Goal: Information Seeking & Learning: Learn about a topic

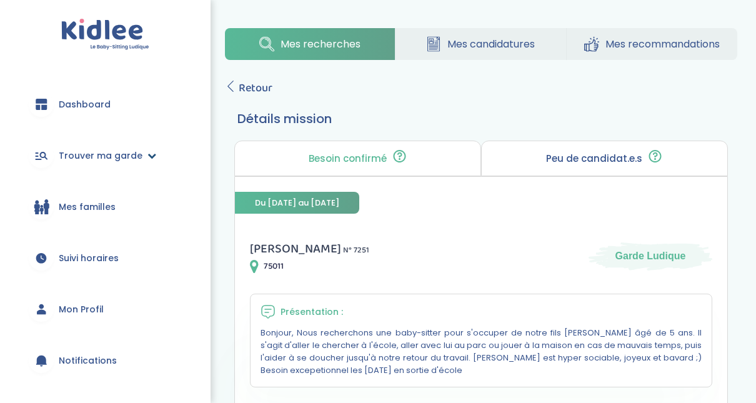
click at [94, 162] on span "Trouver ma garde" at bounding box center [101, 155] width 84 height 13
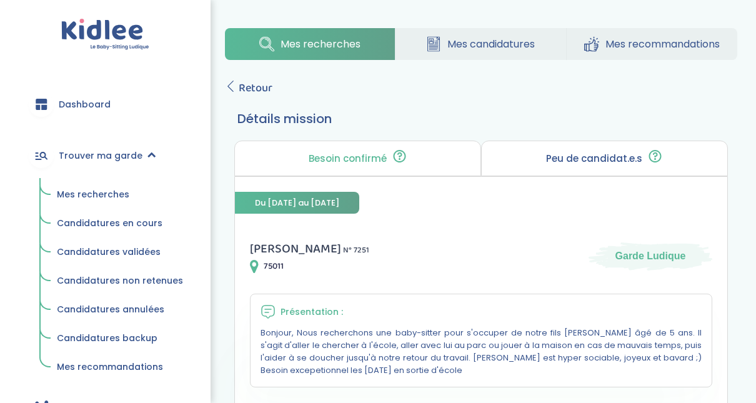
click at [108, 194] on span "Mes recherches" at bounding box center [93, 194] width 72 height 12
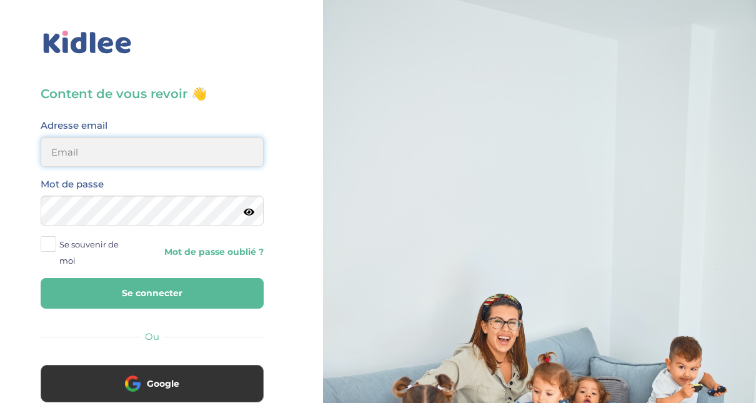
type input "[EMAIL_ADDRESS][DOMAIN_NAME]"
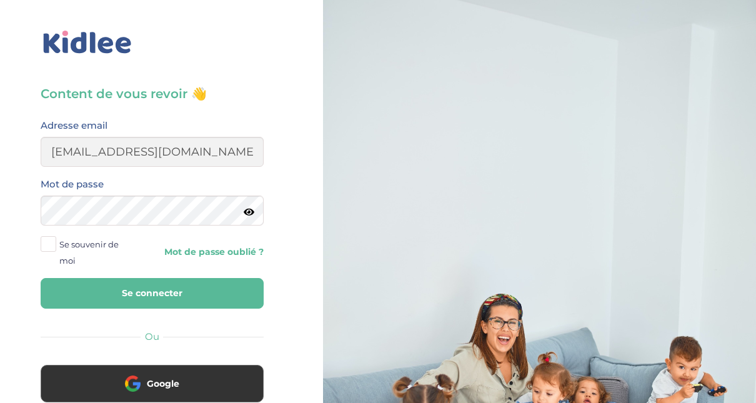
click at [169, 304] on button "Se connecter" at bounding box center [152, 293] width 223 height 31
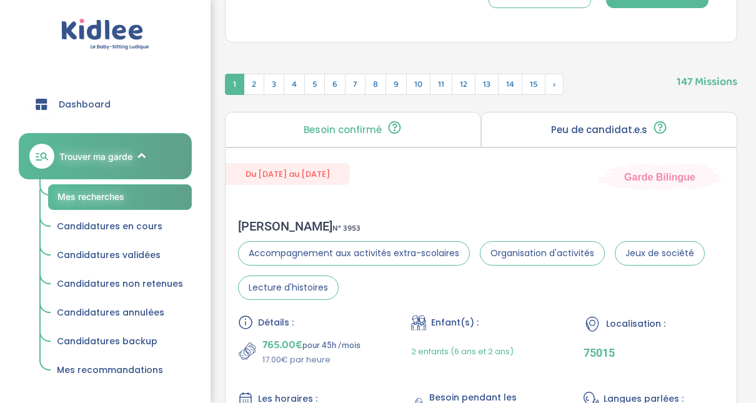
scroll to position [56, 0]
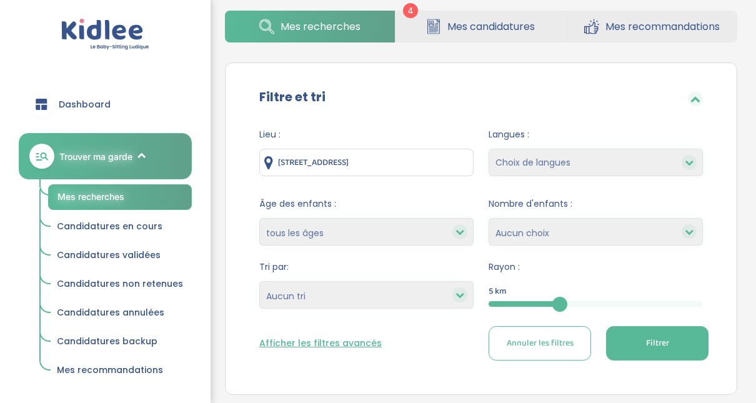
click at [638, 335] on button "Filtrer" at bounding box center [657, 343] width 102 height 34
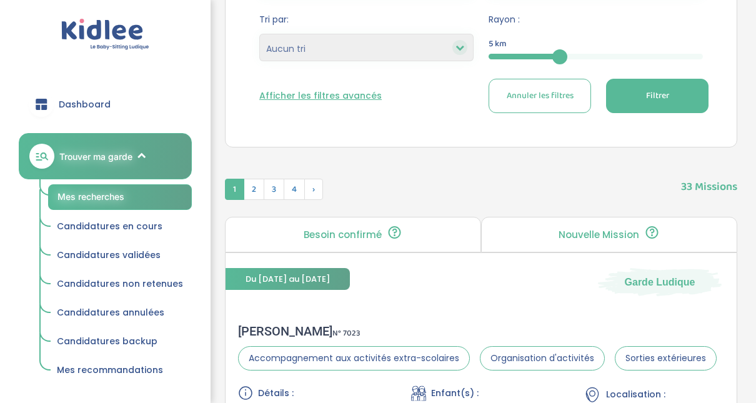
scroll to position [306, 0]
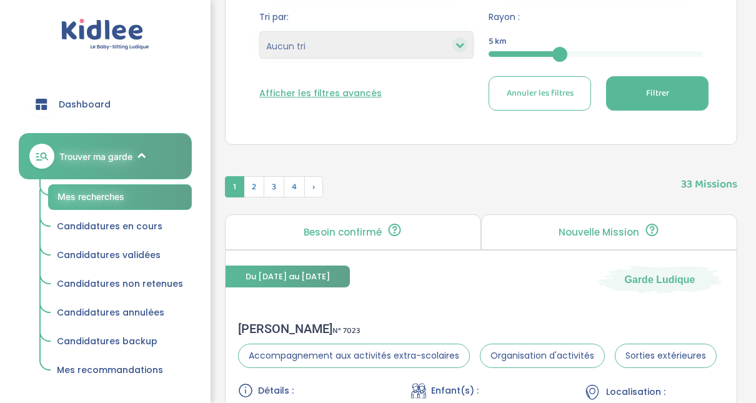
click at [460, 46] on icon at bounding box center [459, 45] width 9 height 9
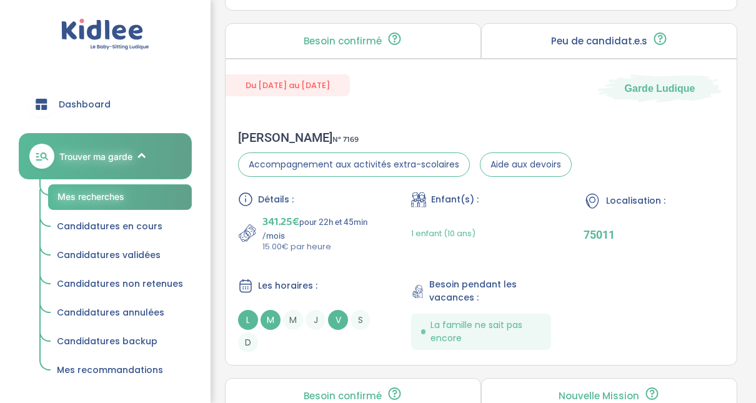
scroll to position [1206, 0]
click at [274, 136] on div "Laura M . N° 7169" at bounding box center [405, 138] width 334 height 15
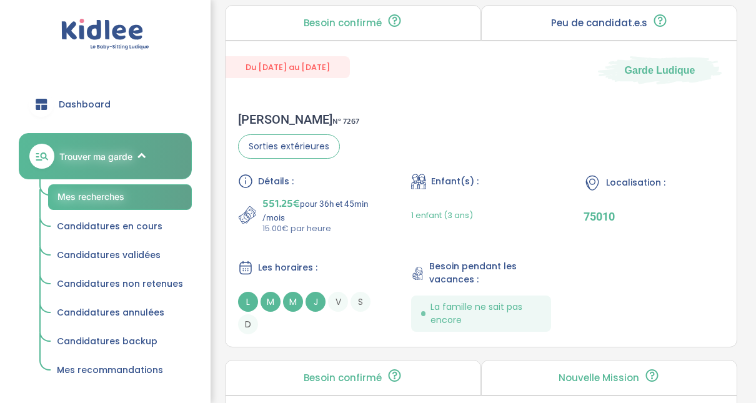
scroll to position [3305, 0]
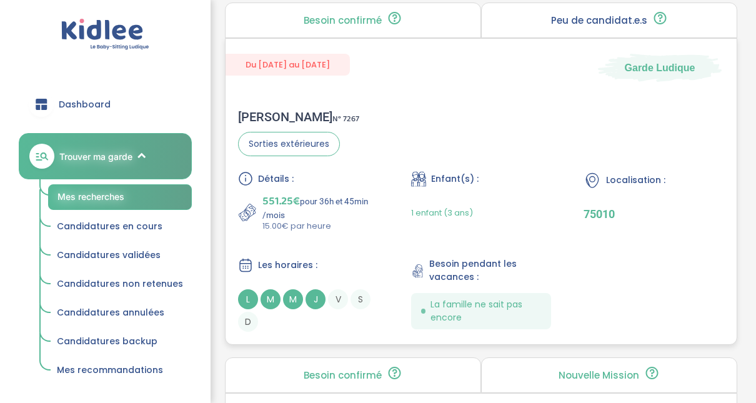
click at [255, 109] on div "Djoha c . N° 7267" at bounding box center [298, 116] width 121 height 15
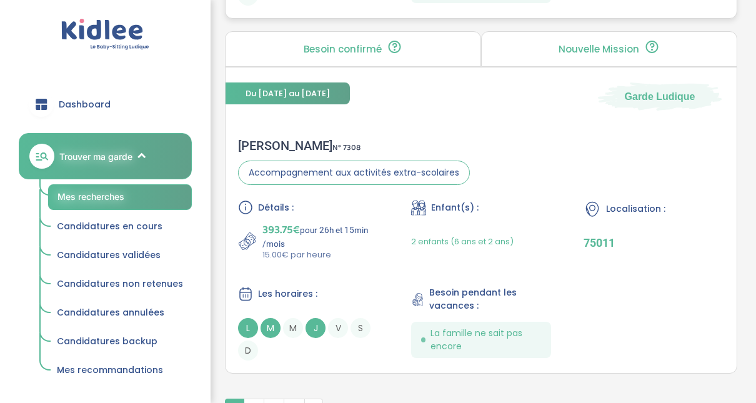
scroll to position [3629, 0]
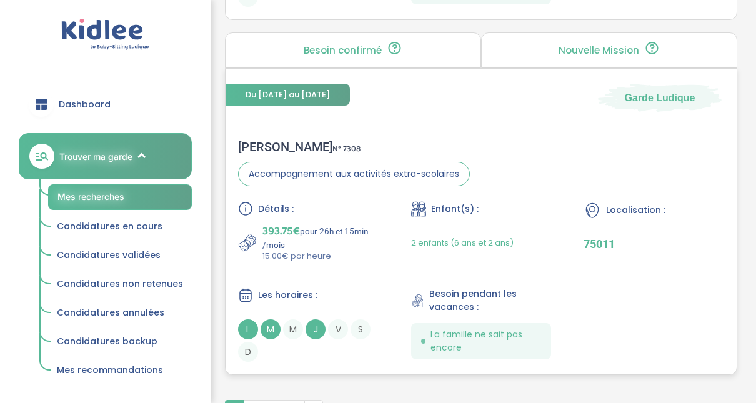
click at [247, 141] on div "Lucille G . N° 7308" at bounding box center [354, 146] width 232 height 15
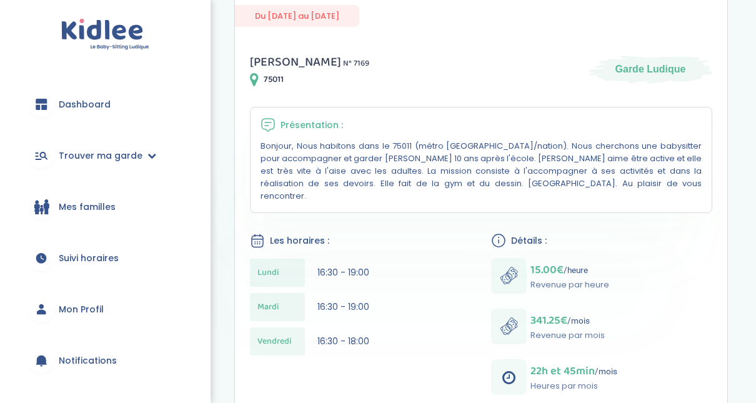
scroll to position [186, 0]
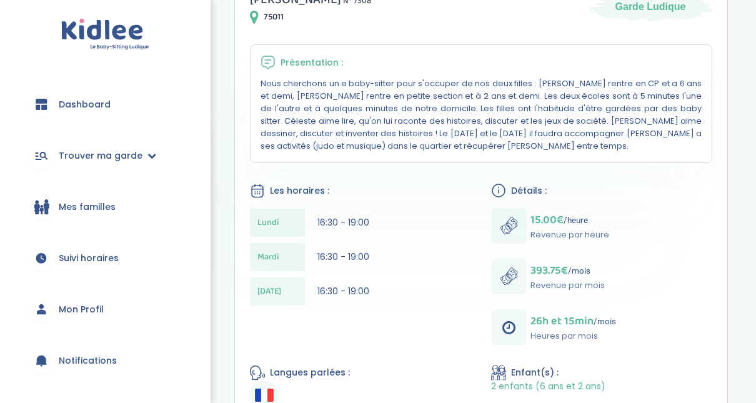
scroll to position [250, 0]
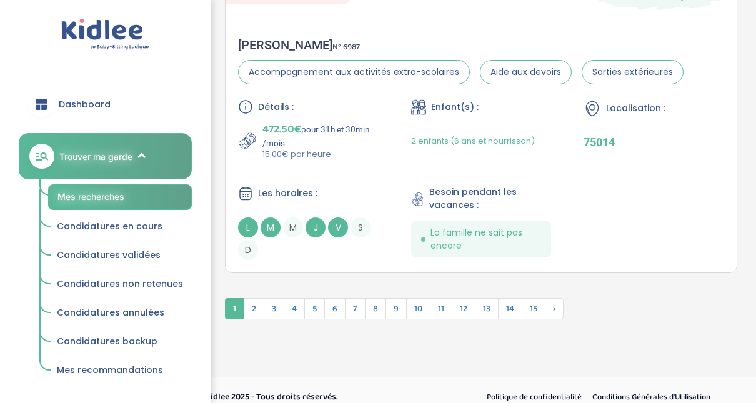
scroll to position [3794, 0]
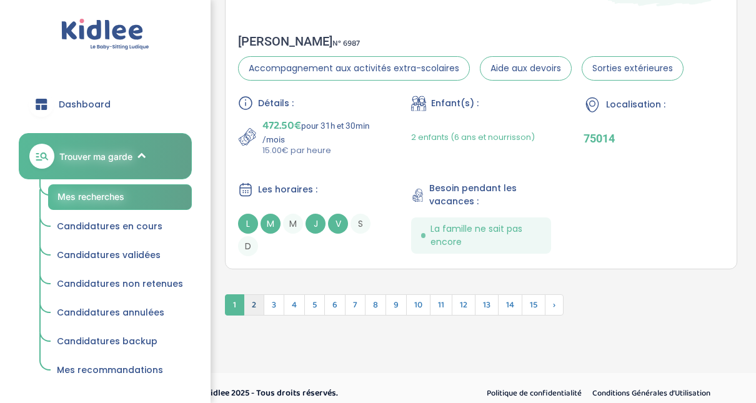
click at [252, 297] on span "2" at bounding box center [254, 304] width 21 height 21
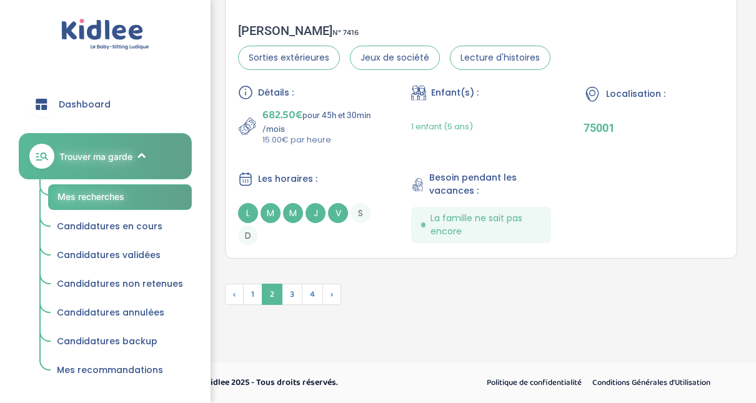
scroll to position [3777, 0]
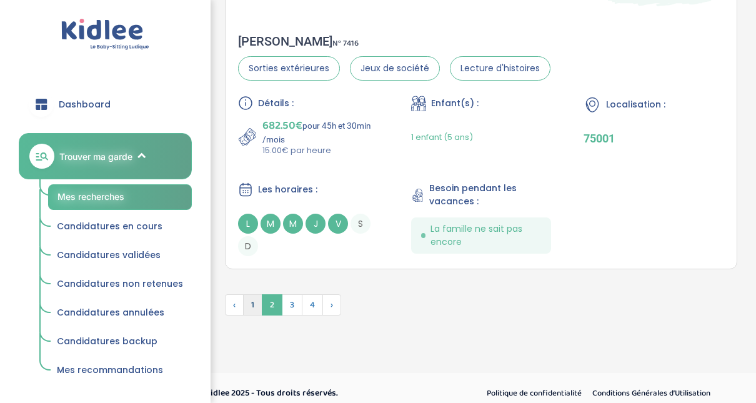
click at [255, 298] on span "1" at bounding box center [252, 304] width 19 height 21
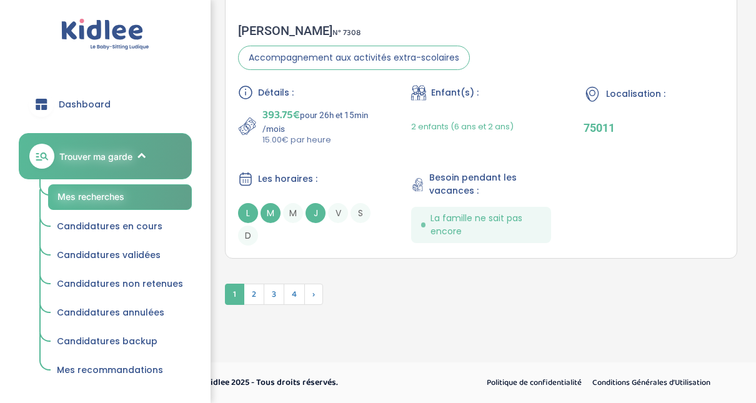
scroll to position [3736, 0]
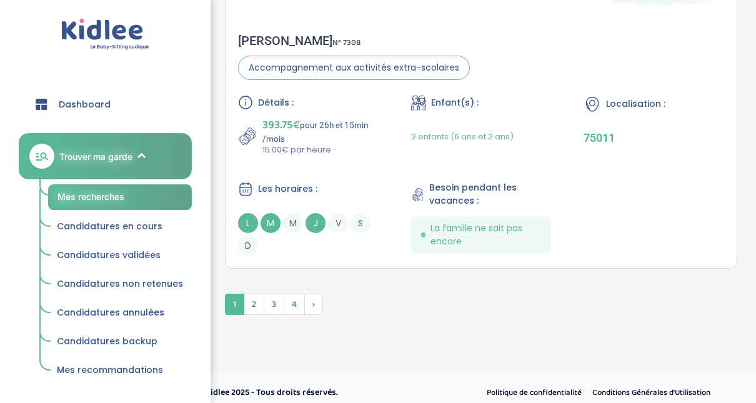
click at [255, 298] on span "2" at bounding box center [254, 304] width 21 height 21
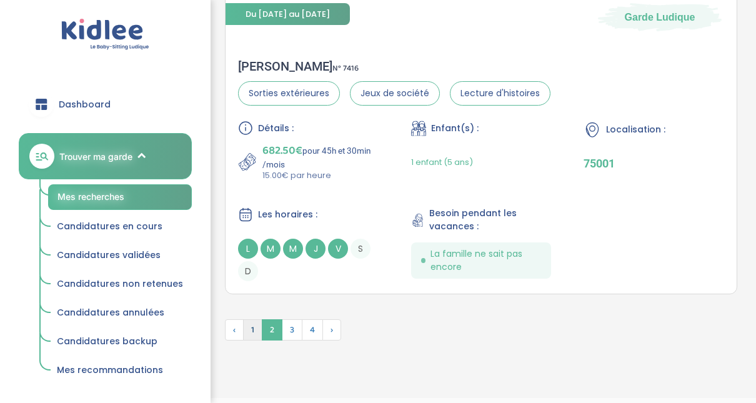
scroll to position [3677, 0]
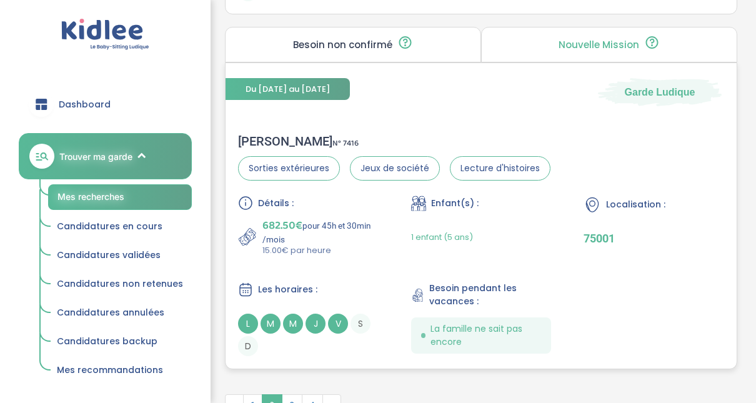
click at [252, 134] on div "Clemence L . N° 7416" at bounding box center [394, 141] width 312 height 15
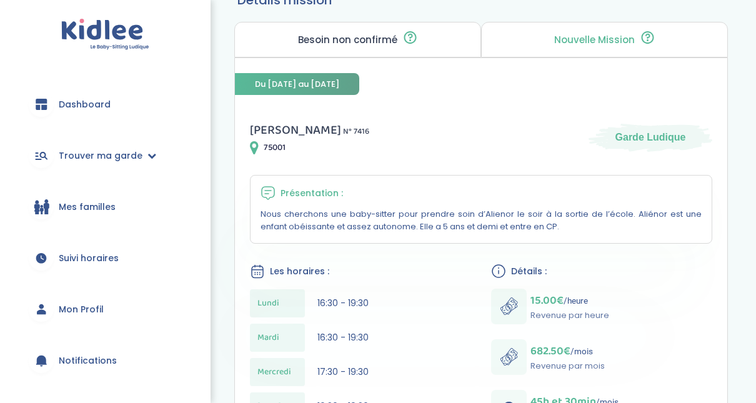
scroll to position [123, 0]
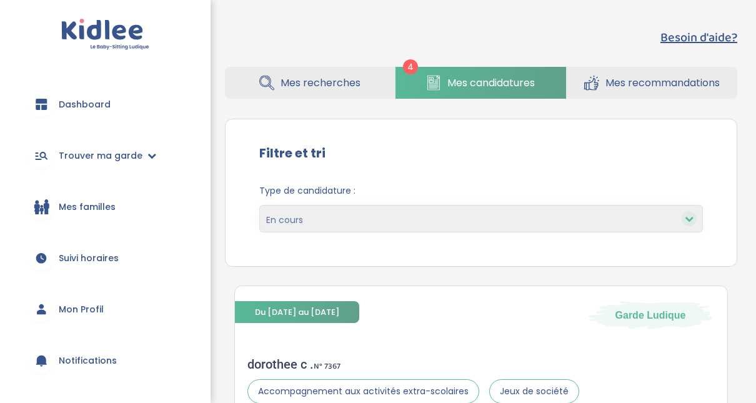
click at [683, 217] on div at bounding box center [689, 218] width 15 height 15
click at [610, 211] on select "En cours Validées Non retenues Annulées Backup" at bounding box center [481, 218] width 444 height 27
select select "declined"
click at [259, 205] on select "En cours Validées Non retenues Annulées Backup" at bounding box center [481, 218] width 444 height 27
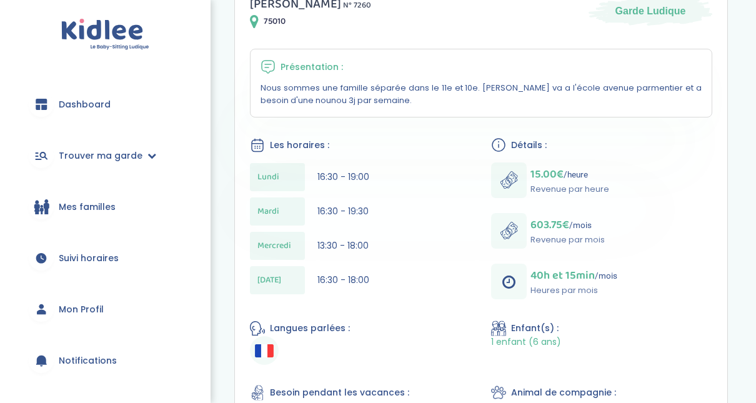
drag, startPoint x: 755, startPoint y: 217, endPoint x: 753, endPoint y: 149, distance: 68.1
click at [753, 149] on div "Mes recherches Mes candidatures Mes recommandations Retour Détails mission Beso…" at bounding box center [481, 207] width 550 height 867
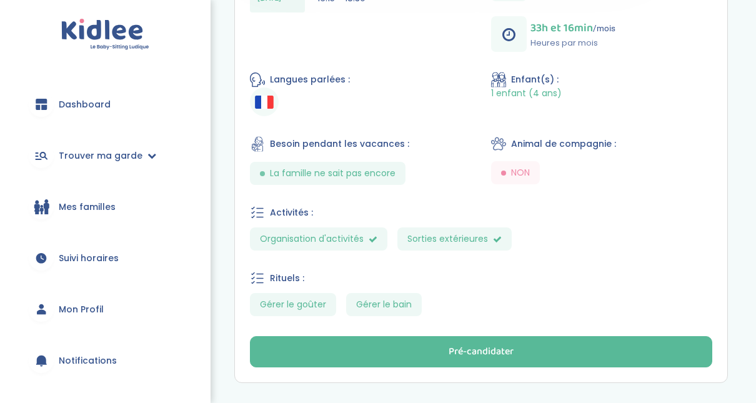
scroll to position [542, 0]
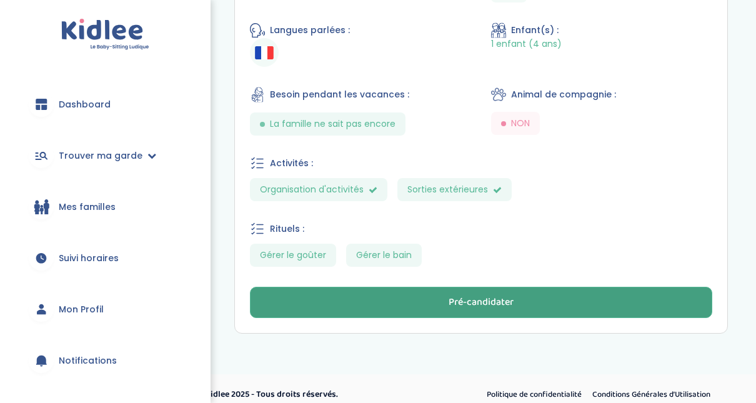
click at [697, 295] on button "Pré-candidater" at bounding box center [481, 302] width 462 height 31
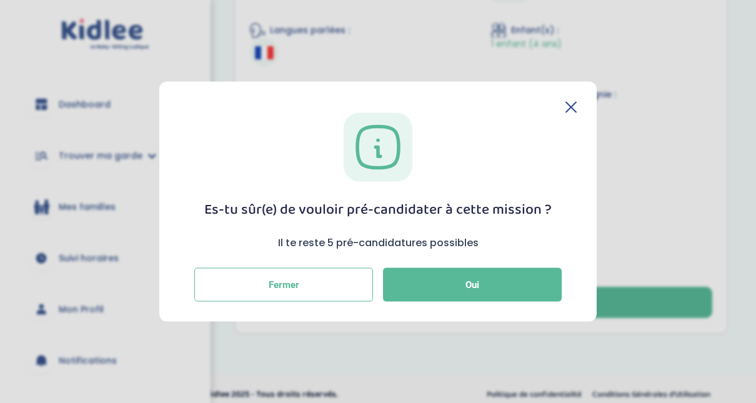
click at [577, 106] on div "Es-tu sûr(e) de vouloir pré-candidater à cette mission ? Il te reste 5 pré-cand…" at bounding box center [377, 201] width 437 height 241
click at [572, 109] on icon at bounding box center [571, 107] width 10 height 10
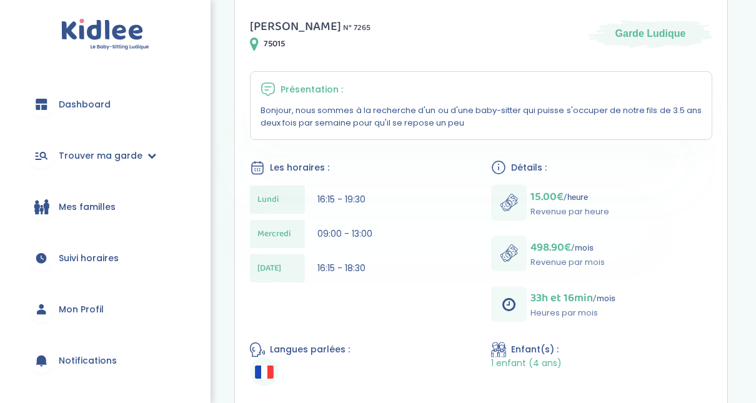
scroll to position [232, 0]
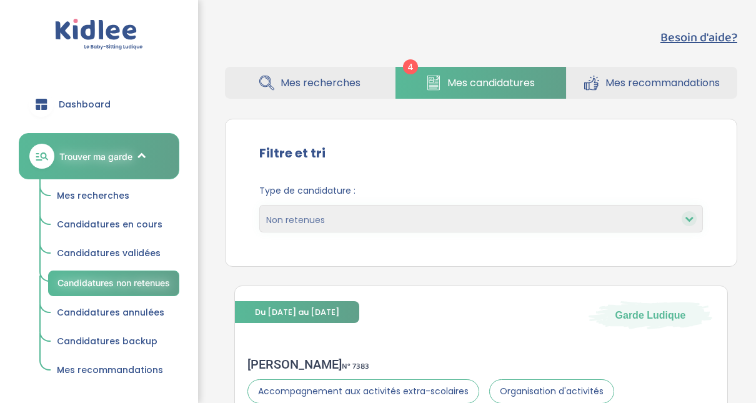
click at [680, 222] on select "En cours Validées Non retenues Annulées Backup" at bounding box center [481, 218] width 444 height 27
select select "canceled"
click at [259, 205] on select "En cours Validées Non retenues Annulées Backup" at bounding box center [481, 218] width 444 height 27
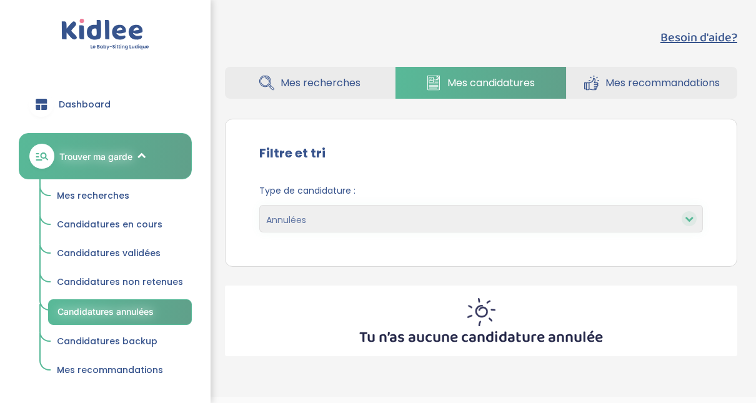
click at [683, 225] on select "En cours Validées Non retenues Annulées Backup" at bounding box center [481, 218] width 444 height 27
select select "backup"
click at [259, 205] on select "En cours Validées Non retenues Annulées Backup" at bounding box center [481, 218] width 444 height 27
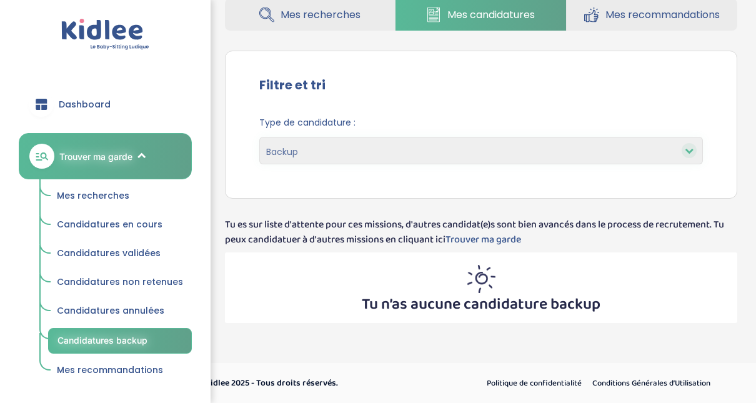
click at [693, 149] on div at bounding box center [689, 150] width 15 height 15
click at [689, 150] on icon at bounding box center [689, 150] width 9 height 9
click at [587, 151] on select "En cours Validées Non retenues Annulées Backup" at bounding box center [481, 150] width 444 height 27
select select "accepted"
click at [259, 137] on select "En cours Validées Non retenues Annulées Backup" at bounding box center [481, 150] width 444 height 27
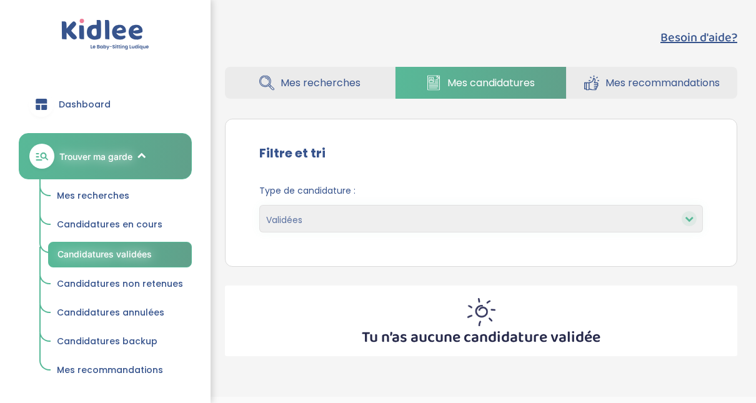
click at [683, 224] on select "En cours Validées Non retenues Annulées Backup" at bounding box center [481, 218] width 444 height 27
select select "pending"
click at [259, 205] on select "En cours Validées Non retenues Annulées Backup" at bounding box center [481, 218] width 444 height 27
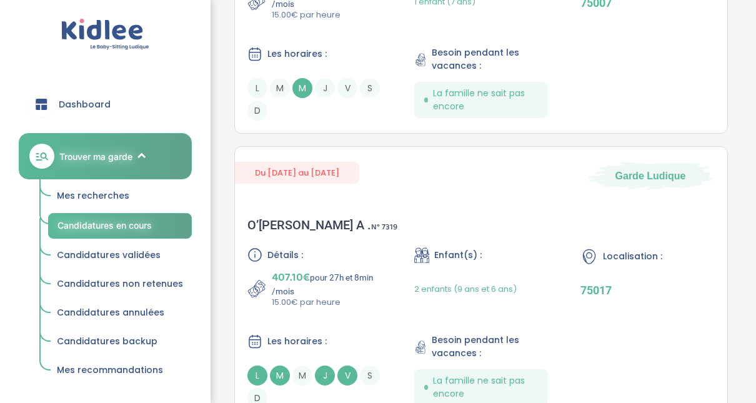
scroll to position [775, 0]
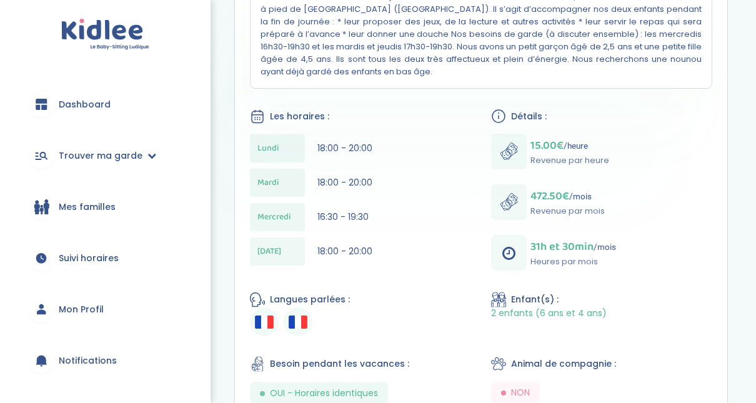
scroll to position [325, 0]
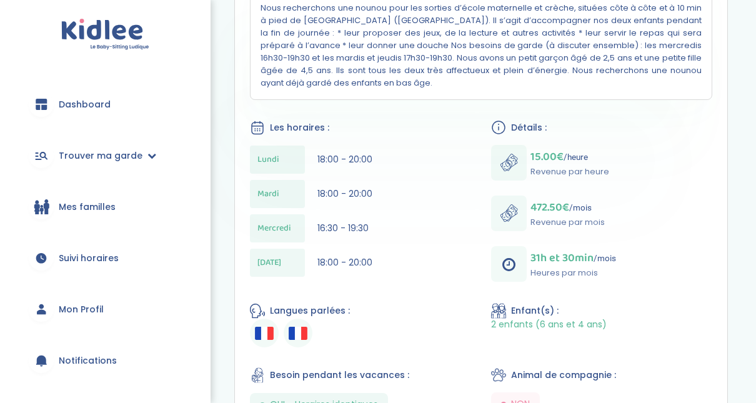
click at [147, 264] on link "Suivi horaires" at bounding box center [105, 258] width 173 height 45
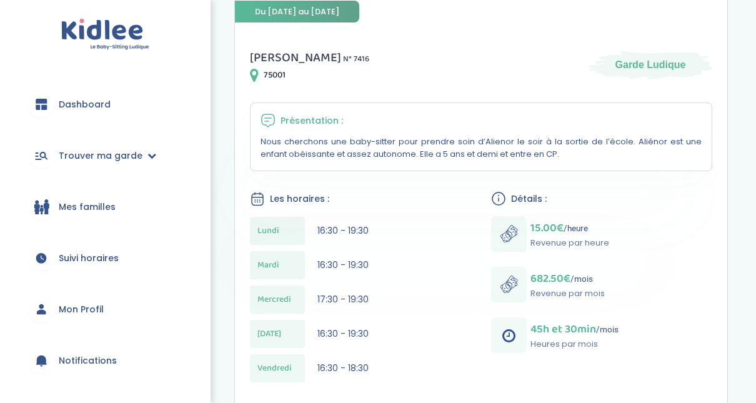
drag, startPoint x: 753, startPoint y: 72, endPoint x: 765, endPoint y: 78, distance: 12.6
click at [753, 71] on div "Mes recherches Mes candidatures Mes recommandations Retour Détails mission Beso…" at bounding box center [481, 311] width 550 height 967
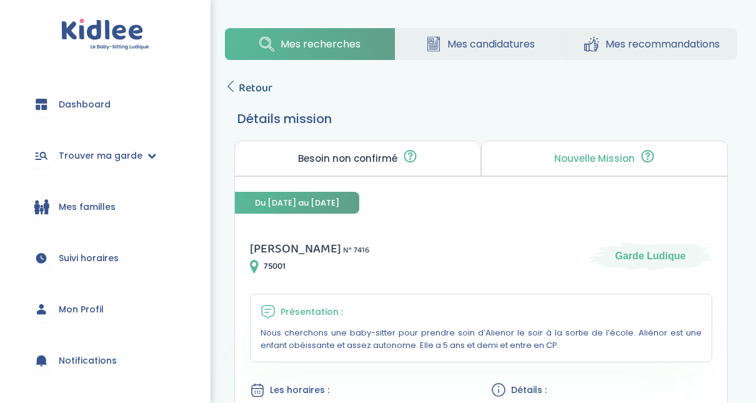
click at [236, 89] on link "Retour" at bounding box center [248, 87] width 47 height 17
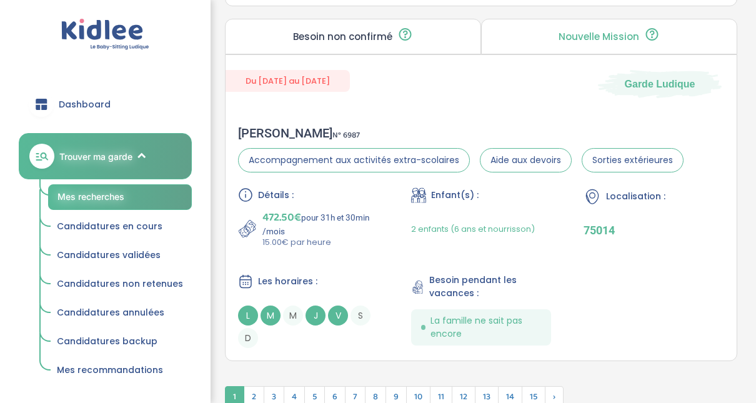
scroll to position [3727, 0]
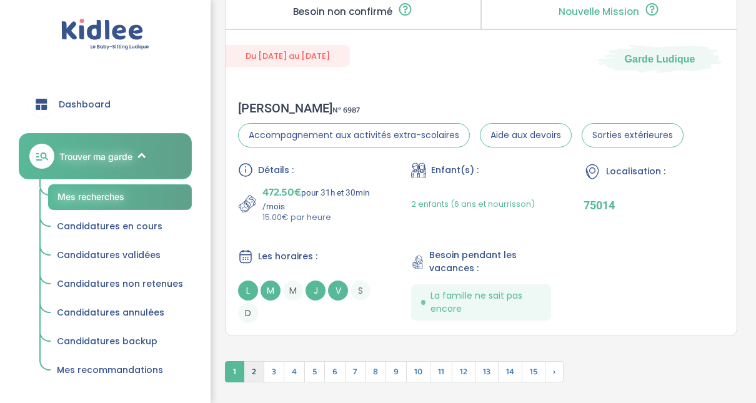
click at [254, 362] on span "2" at bounding box center [254, 371] width 21 height 21
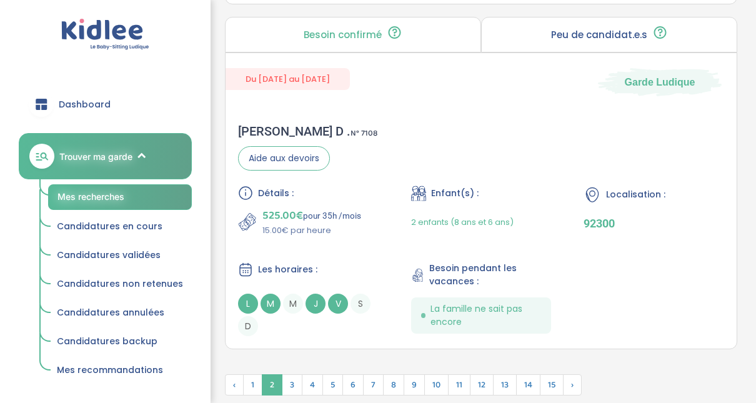
scroll to position [0, 0]
click at [287, 124] on div "Armelle D . N° 7108" at bounding box center [307, 131] width 139 height 15
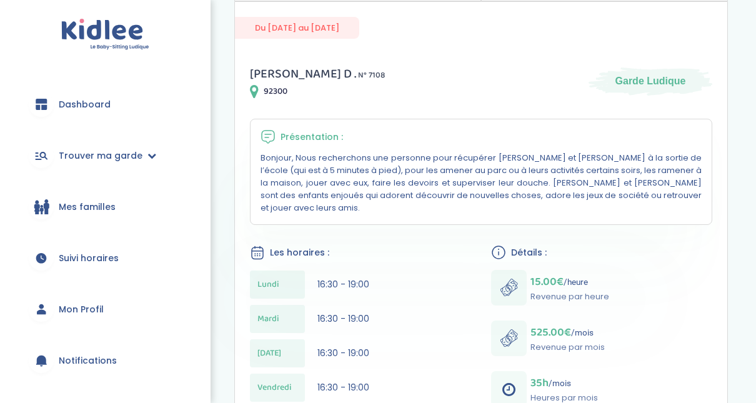
scroll to position [200, 0]
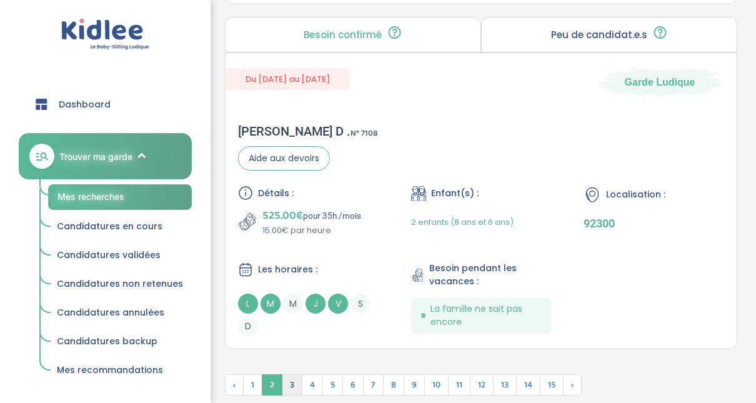
click at [289, 374] on span "3" at bounding box center [292, 384] width 21 height 21
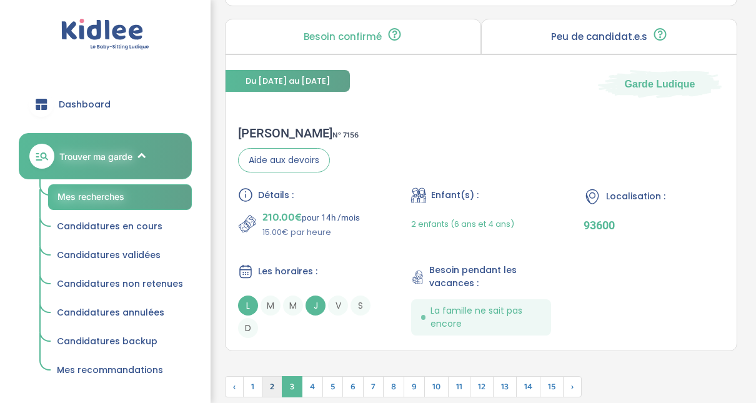
click at [273, 376] on span "2" at bounding box center [272, 386] width 21 height 21
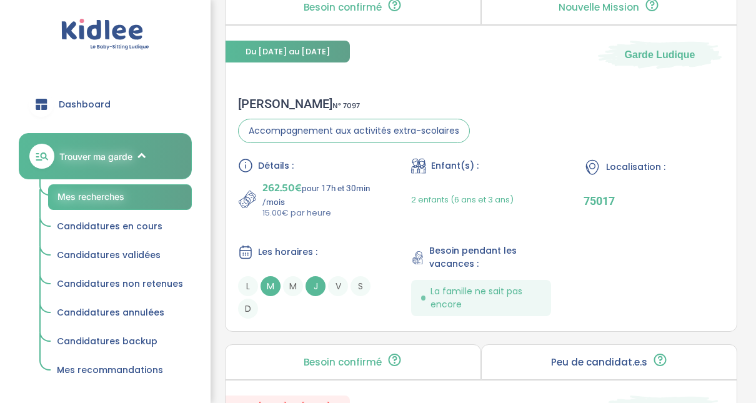
scroll to position [3268, 0]
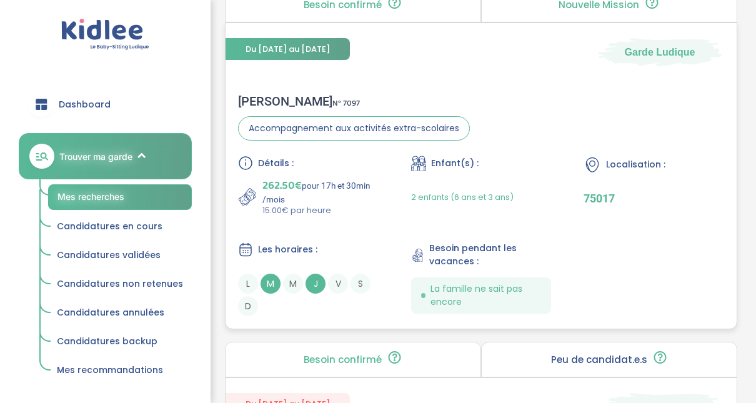
click at [254, 94] on div "Matthieu B . N° 7097" at bounding box center [354, 101] width 232 height 15
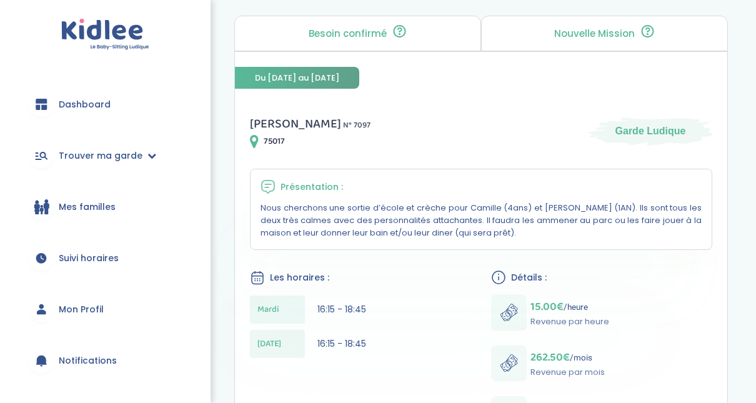
scroll to position [75, 0]
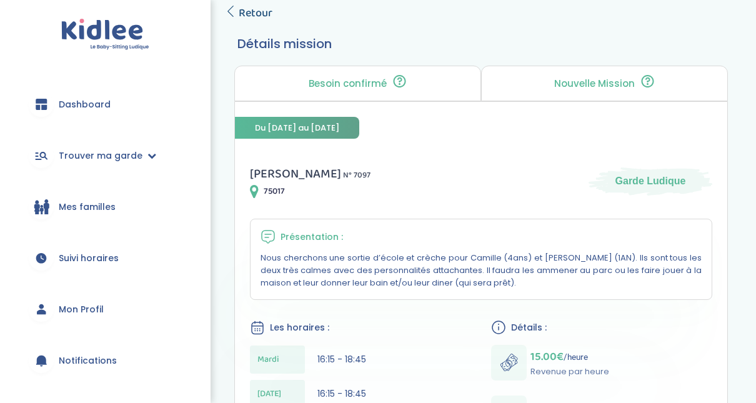
click at [235, 11] on icon at bounding box center [230, 11] width 11 height 11
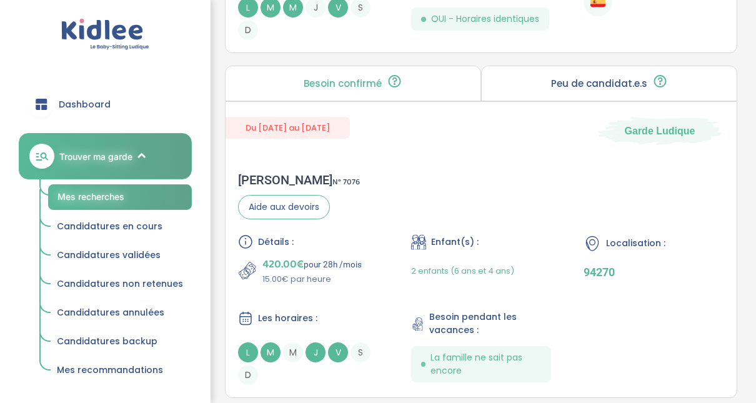
scroll to position [2844, 0]
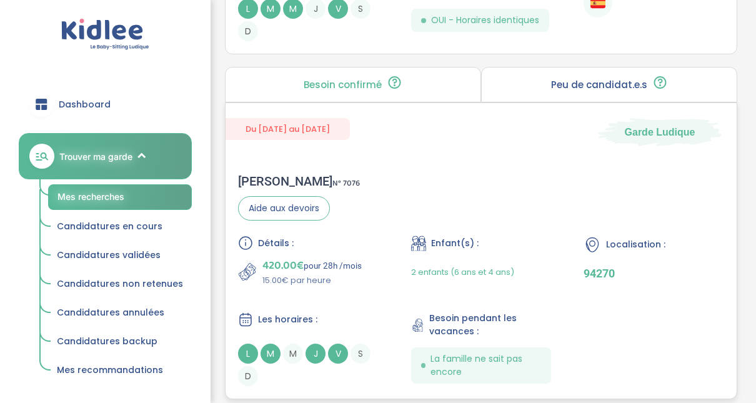
click at [275, 176] on div "Eléonore G . N° 7076" at bounding box center [299, 181] width 122 height 15
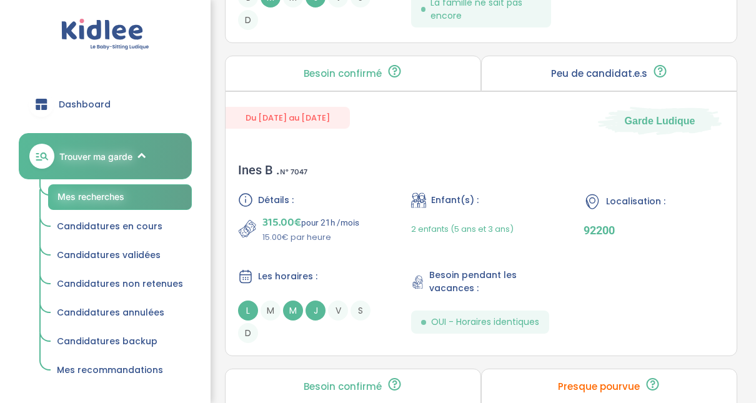
scroll to position [1494, 0]
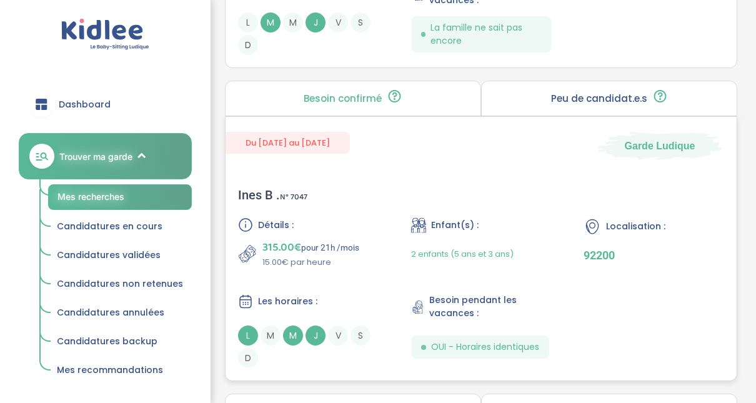
click at [259, 190] on div "Ines B . N° 7047" at bounding box center [272, 194] width 69 height 15
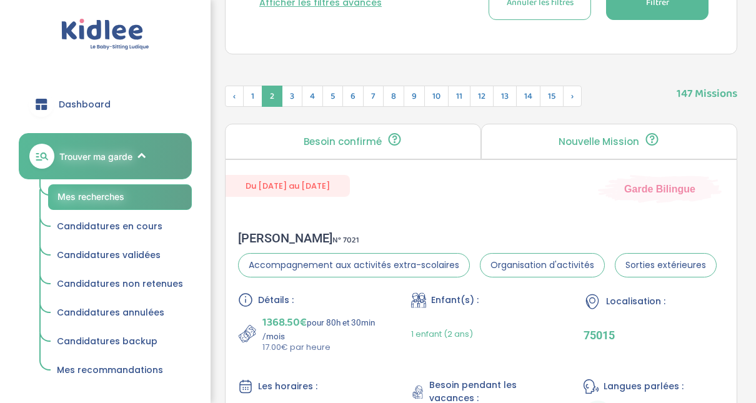
scroll to position [395, 0]
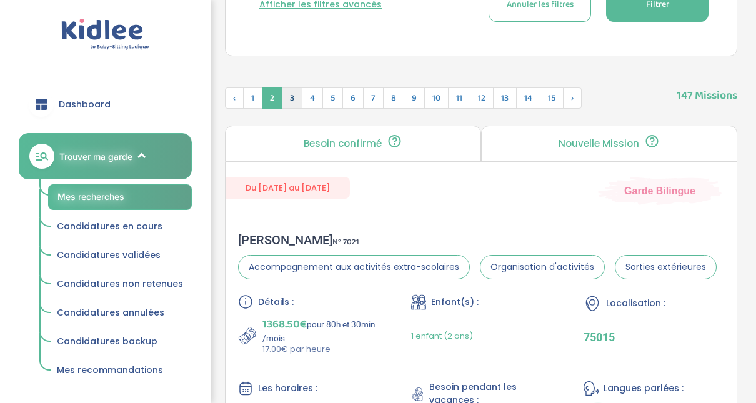
click at [284, 96] on span "3" at bounding box center [292, 97] width 21 height 21
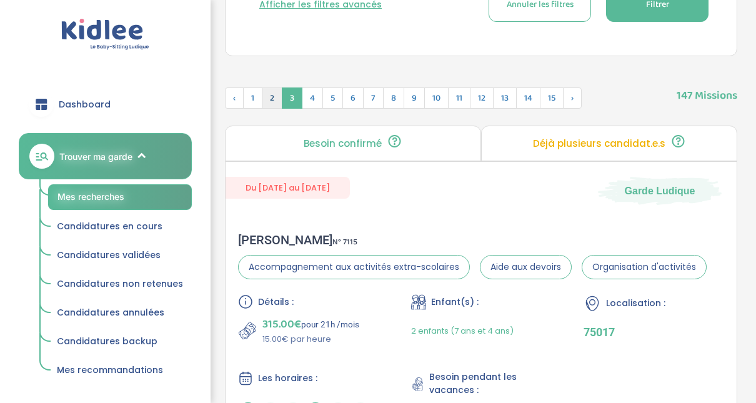
click at [270, 99] on span "2" at bounding box center [272, 97] width 21 height 21
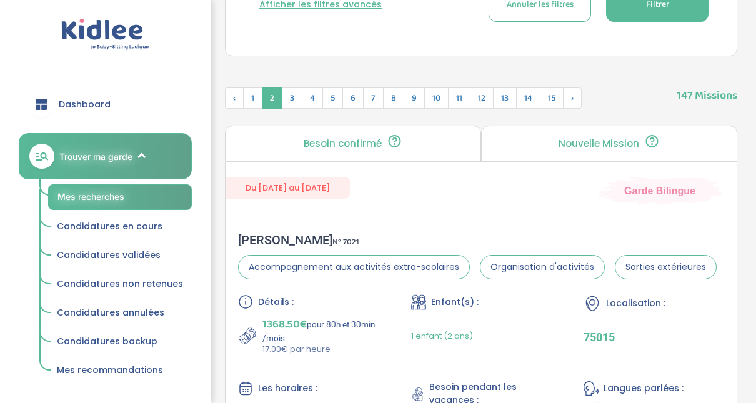
click at [642, 9] on button "Filtrer" at bounding box center [657, 5] width 102 height 34
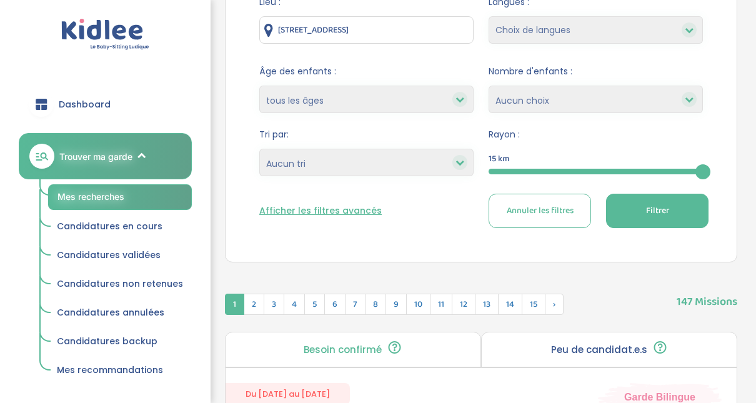
scroll to position [301, 0]
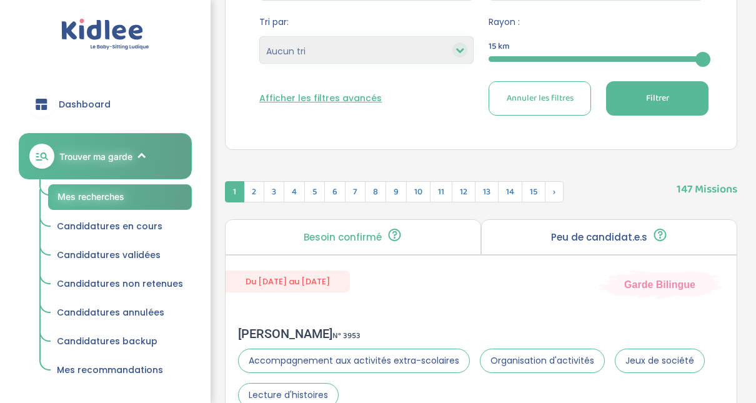
click at [543, 59] on div at bounding box center [595, 59] width 214 height 6
click at [660, 96] on span "Filtrer" at bounding box center [657, 98] width 23 height 13
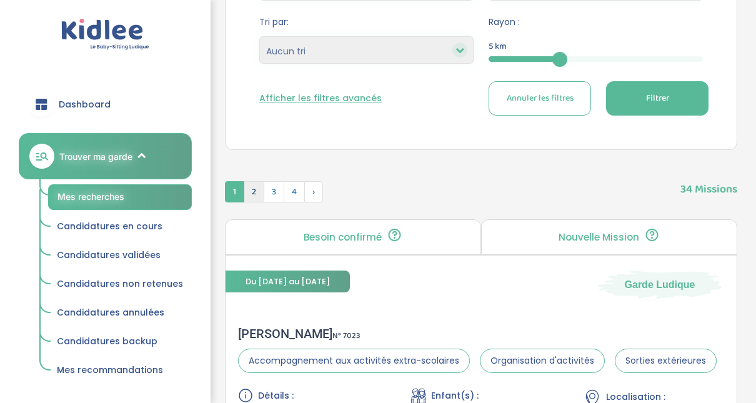
click at [252, 187] on span "2" at bounding box center [254, 191] width 21 height 21
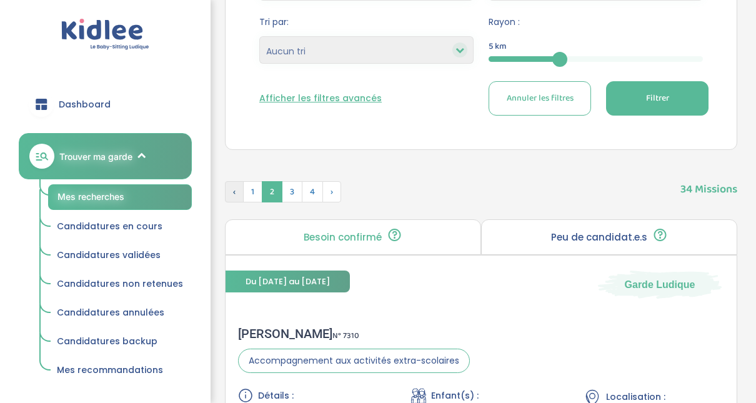
click at [234, 187] on span "‹" at bounding box center [234, 191] width 19 height 21
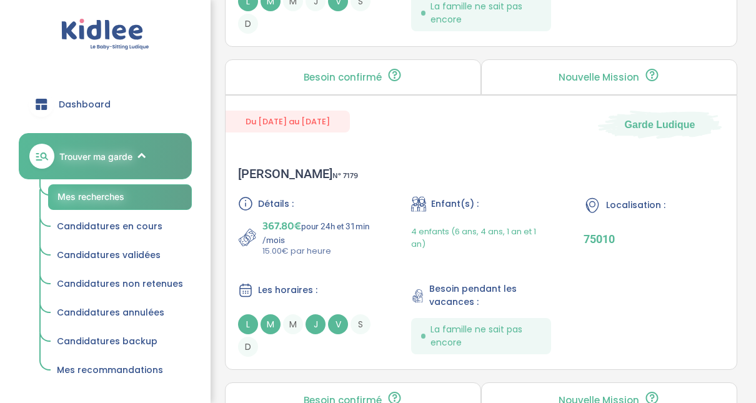
scroll to position [1500, 0]
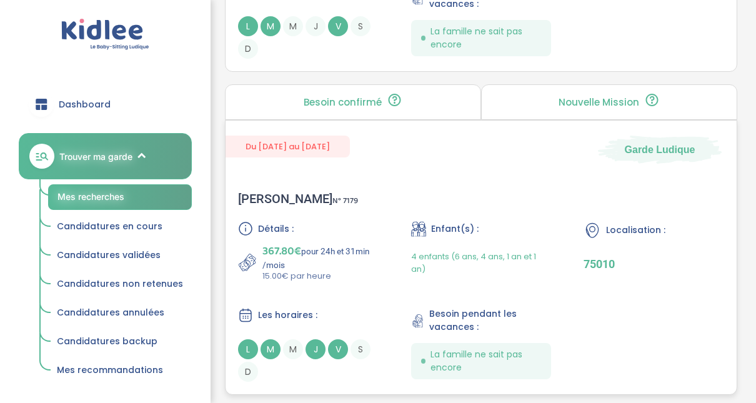
click at [274, 196] on div "Clotilde R . N° 7179" at bounding box center [298, 198] width 120 height 15
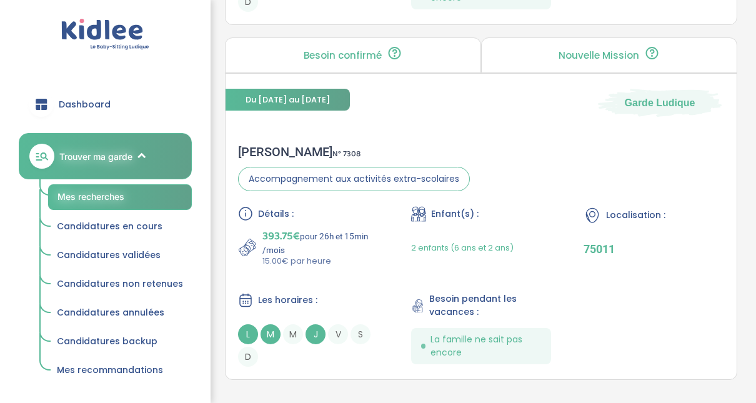
scroll to position [3649, 0]
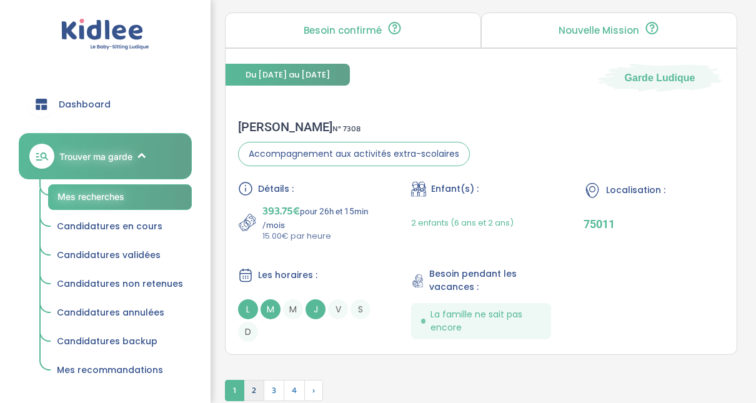
click at [257, 380] on span "2" at bounding box center [254, 390] width 21 height 21
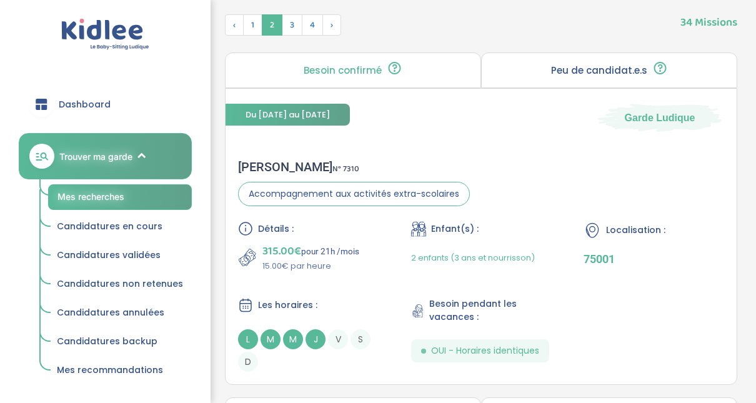
scroll to position [443, 0]
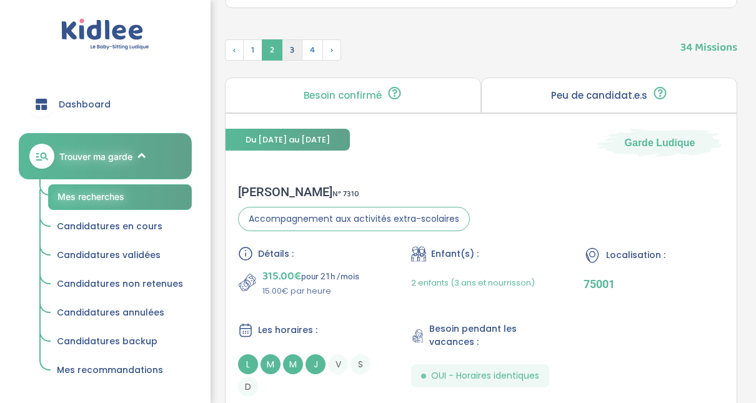
click at [288, 53] on span "3" at bounding box center [292, 49] width 21 height 21
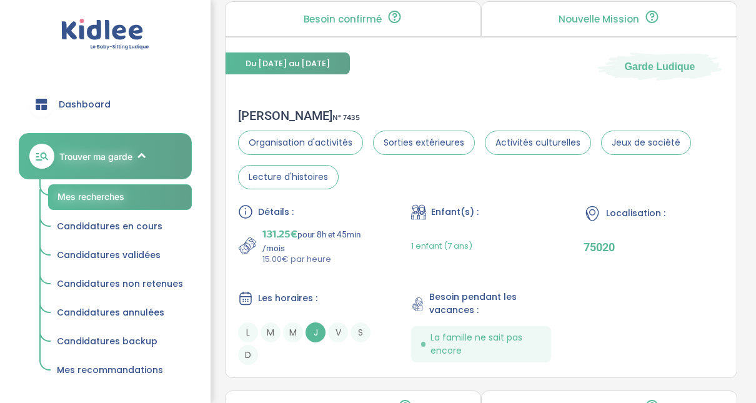
scroll to position [2242, 0]
click at [281, 114] on div "Laurent H . N° 7435" at bounding box center [481, 114] width 486 height 15
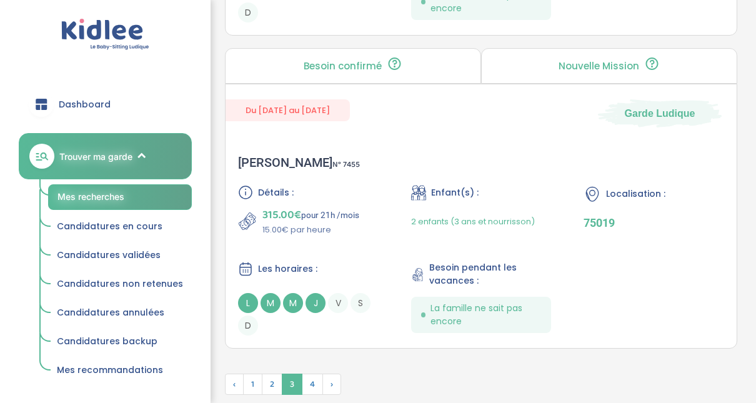
scroll to position [3616, 0]
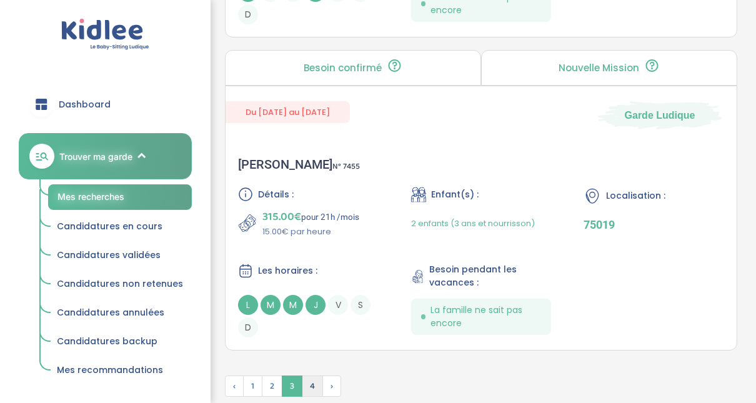
click at [310, 377] on span "4" at bounding box center [312, 385] width 21 height 21
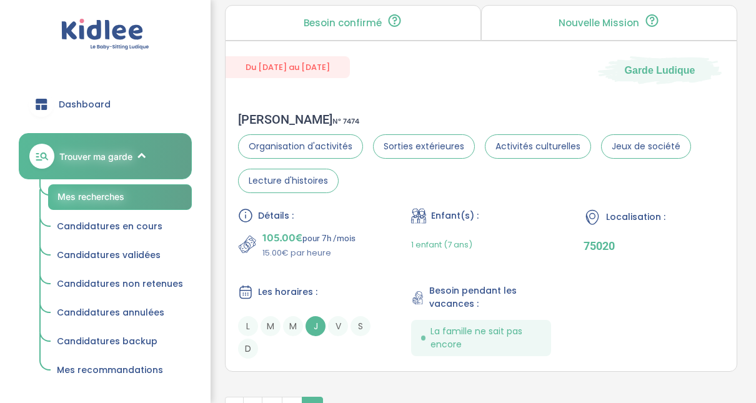
scroll to position [1595, 0]
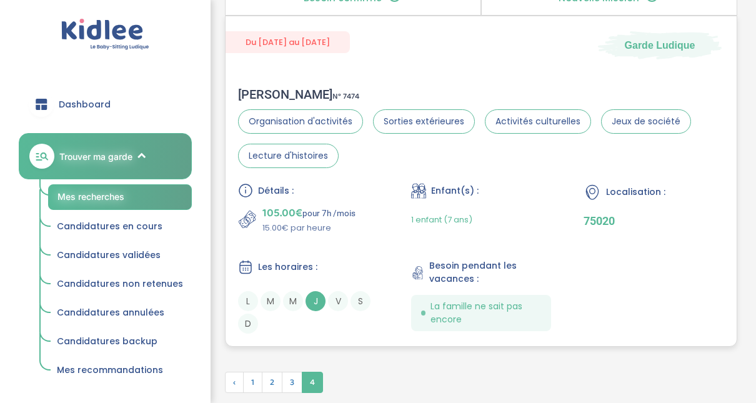
click at [279, 87] on div "Laurent H . N° 7474" at bounding box center [481, 94] width 486 height 15
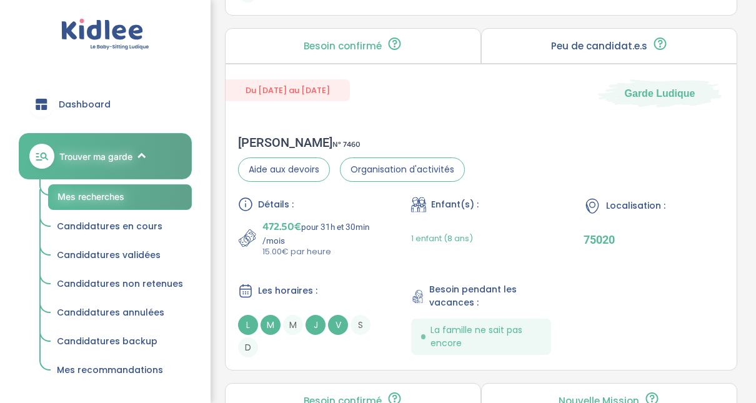
scroll to position [1195, 0]
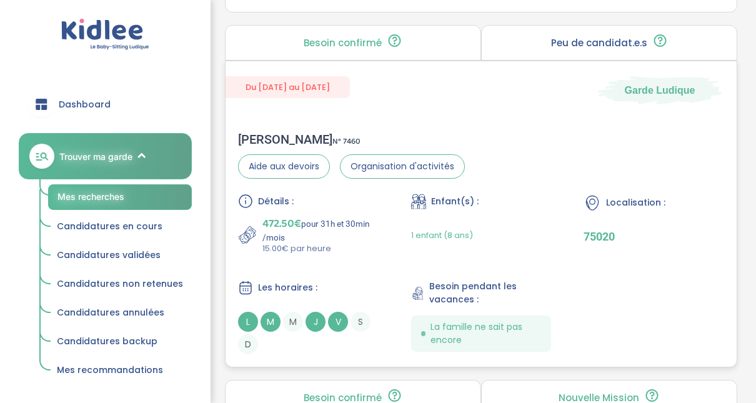
click at [263, 133] on div "Gwenaelle M . N° 7460" at bounding box center [351, 139] width 227 height 15
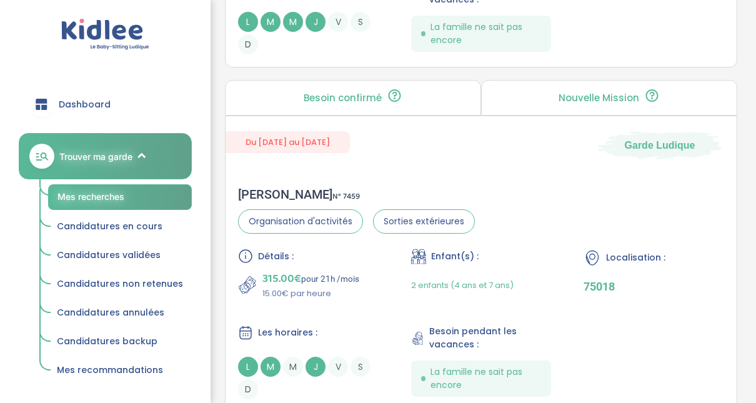
scroll to position [820, 0]
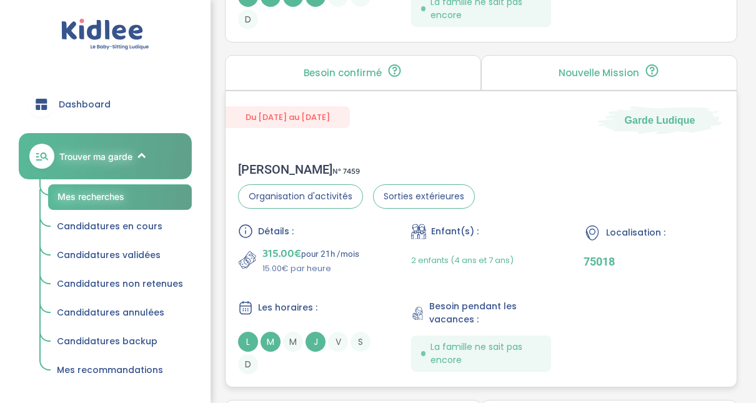
click at [275, 167] on div "Sophie B . N° 7459" at bounding box center [356, 169] width 237 height 15
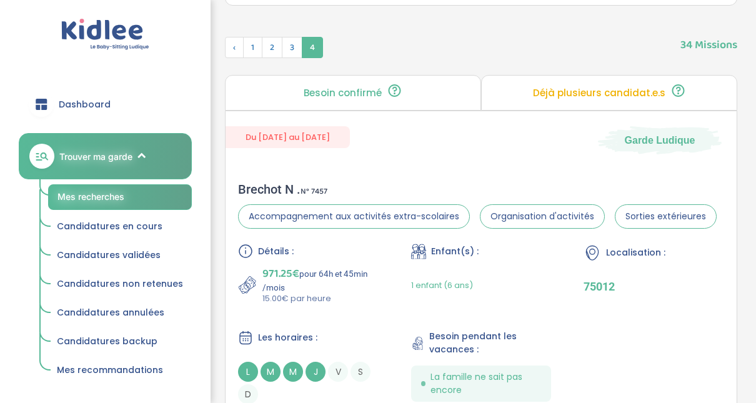
scroll to position [470, 0]
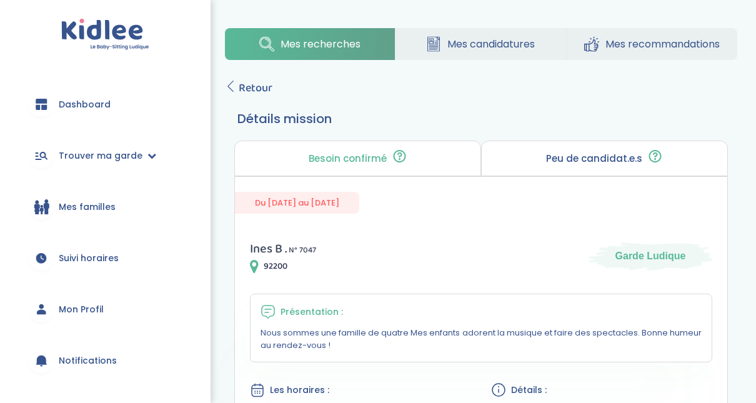
scroll to position [25, 0]
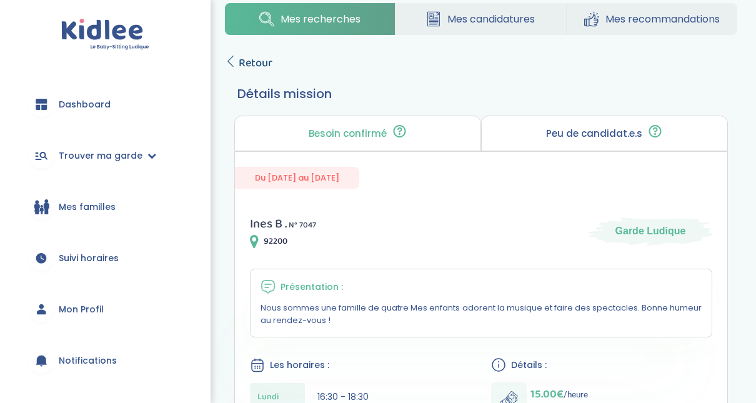
click at [243, 62] on span "Retour" at bounding box center [256, 62] width 34 height 17
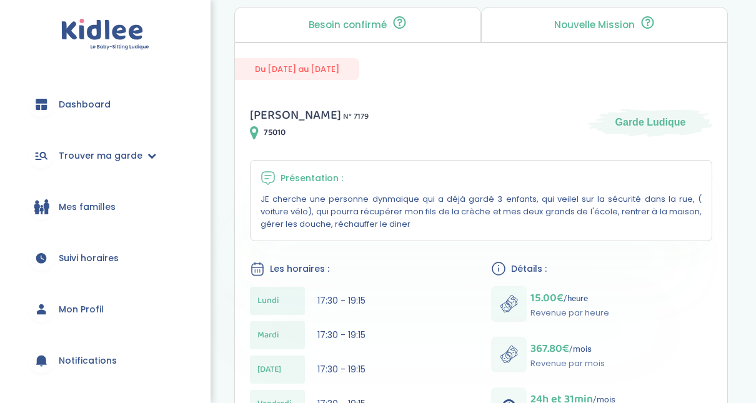
scroll to position [75, 0]
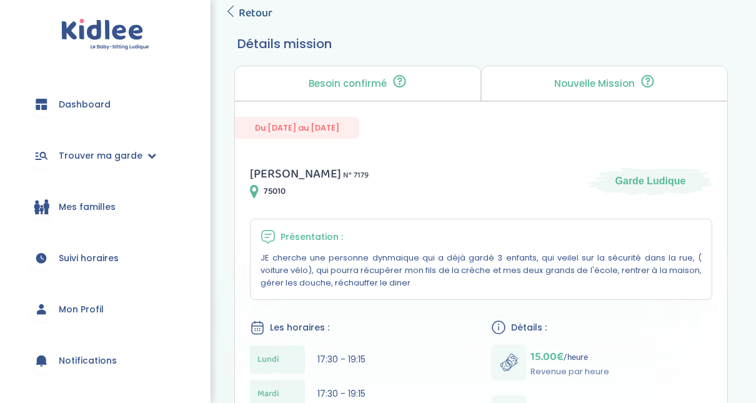
click at [229, 11] on icon at bounding box center [230, 11] width 11 height 11
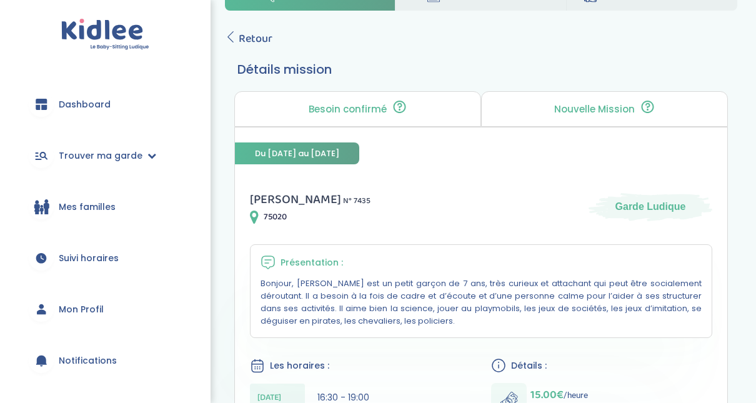
scroll to position [37, 0]
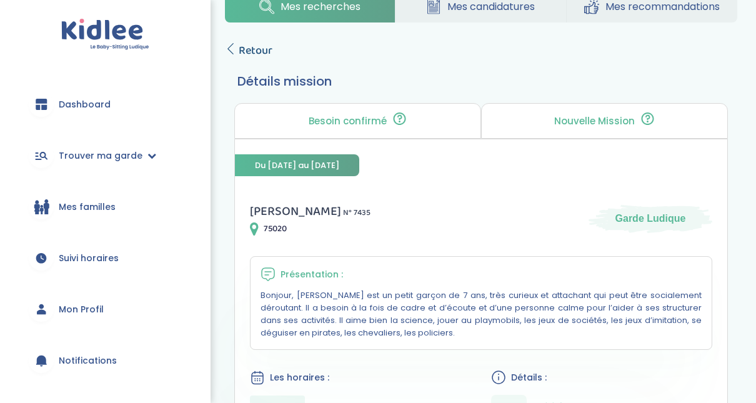
click at [234, 47] on icon at bounding box center [230, 48] width 11 height 11
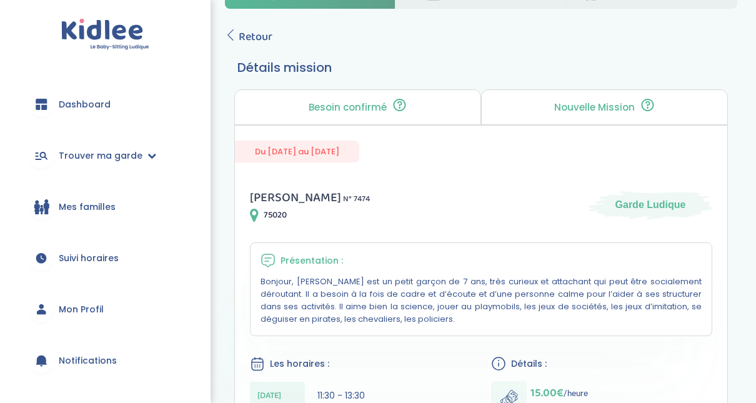
scroll to position [50, 0]
click at [240, 36] on span "Retour" at bounding box center [256, 37] width 34 height 17
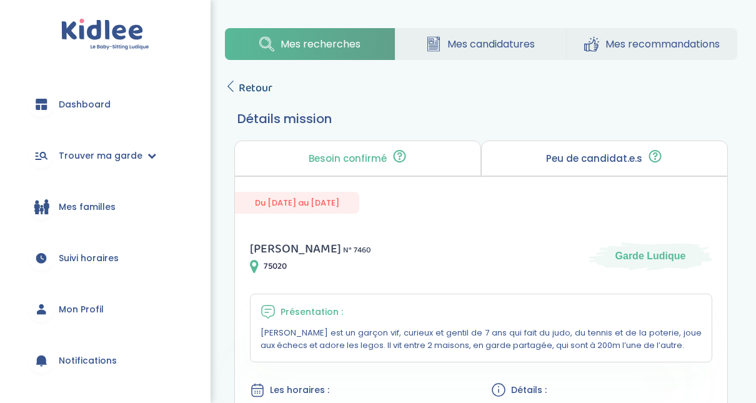
click at [236, 89] on link "Retour" at bounding box center [248, 87] width 47 height 17
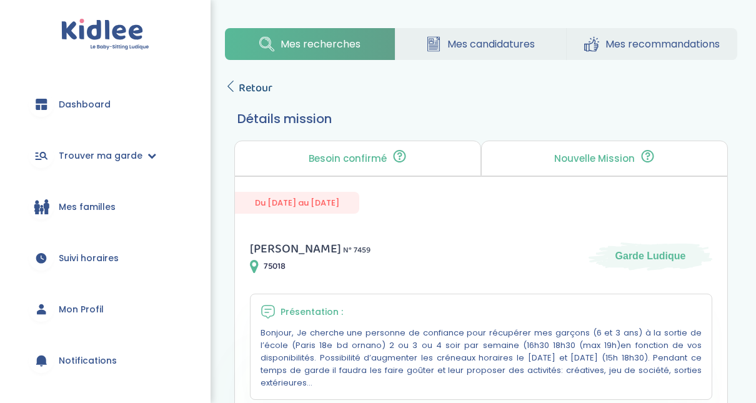
click at [234, 86] on icon at bounding box center [230, 86] width 11 height 11
